Goal: Complete application form

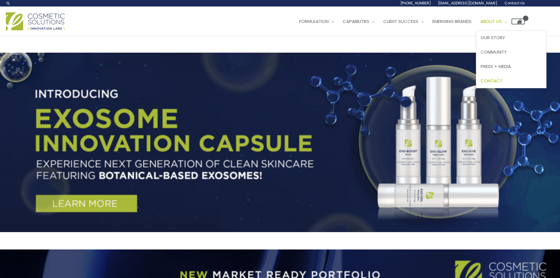
click at [503, 78] on span "Contact" at bounding box center [492, 81] width 22 height 6
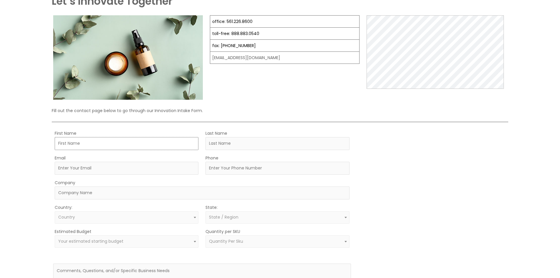
click at [109, 149] on input "First Name" at bounding box center [127, 143] width 144 height 13
type input "Ava"
type input "[PERSON_NAME]"
type input "[EMAIL_ADDRESS][DOMAIN_NAME]"
type input "2098090815"
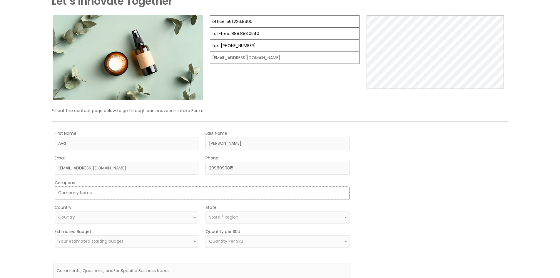
type input "Systems4"
select select "[GEOGRAPHIC_DATA]"
click at [115, 163] on input "[EMAIL_ADDRESS][DOMAIN_NAME]" at bounding box center [127, 168] width 144 height 13
select select "[US_STATE]"
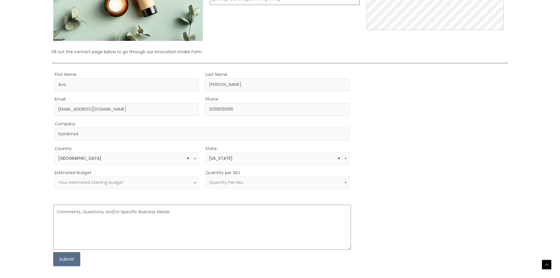
drag, startPoint x: 105, startPoint y: 222, endPoint x: 86, endPoint y: 196, distance: 31.9
click at [105, 222] on textarea at bounding box center [202, 227] width 298 height 45
paste textarea "Hello, Good day! I know how busy things get, and cleaning is probably the last …"
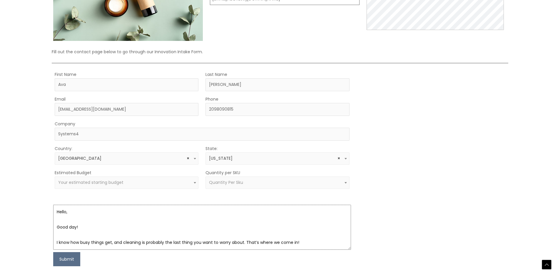
scroll to position [96, 0]
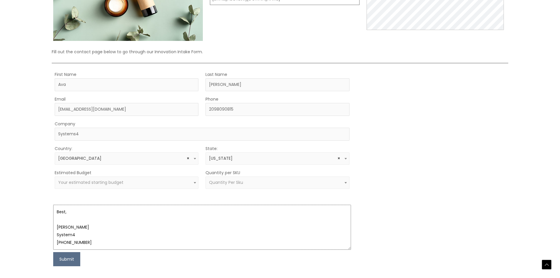
type textarea "Hello, Good day! I know how busy things get, and cleaning is probably the last …"
drag, startPoint x: 104, startPoint y: 184, endPoint x: 103, endPoint y: 188, distance: 4.0
click at [104, 185] on span "Your estimated starting budget" at bounding box center [90, 182] width 65 height 6
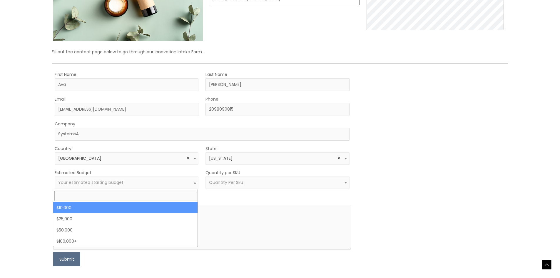
select select "25000"
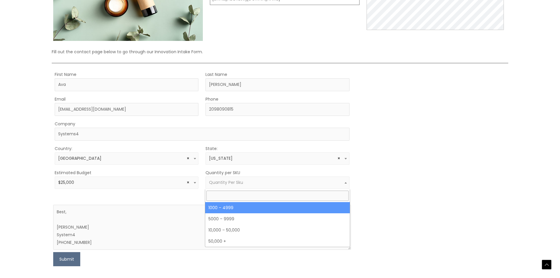
click at [218, 181] on span "Quantity Per Sku" at bounding box center [226, 182] width 34 height 6
select select "10"
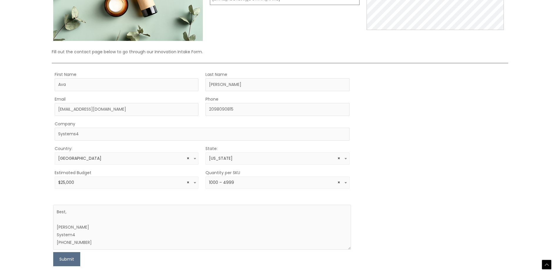
click at [86, 258] on div "Submit" at bounding box center [202, 259] width 298 height 14
click at [76, 260] on button "Submit" at bounding box center [66, 259] width 27 height 14
click at [81, 260] on center "Submitting" at bounding box center [202, 259] width 298 height 15
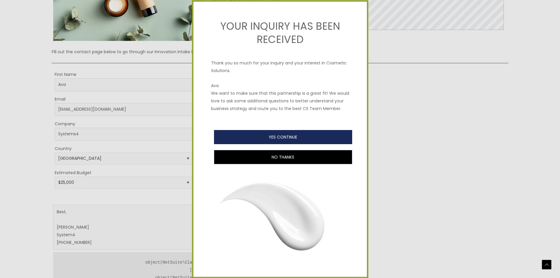
type button "yes"
click at [259, 139] on button "YES CONTINUE" at bounding box center [283, 137] width 138 height 14
